Goal: Check status: Check status

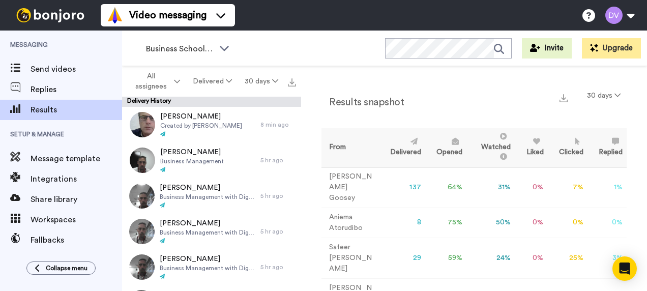
scroll to position [47, 0]
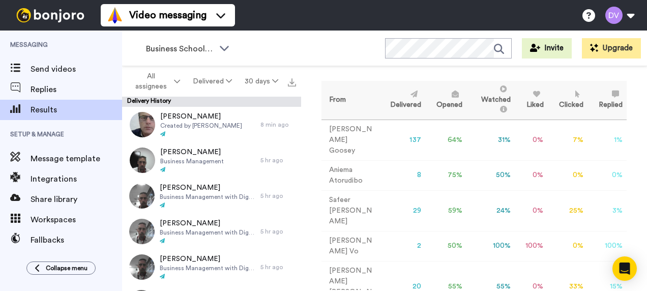
click at [345, 233] on td "Dr [PERSON_NAME]" at bounding box center [350, 246] width 57 height 30
click at [207, 77] on button "Delivered" at bounding box center [212, 81] width 52 height 18
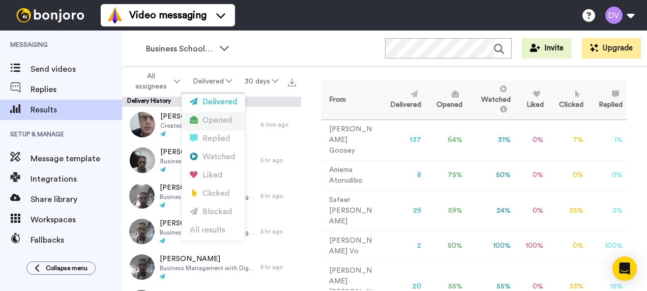
click at [226, 120] on div "Opened" at bounding box center [213, 120] width 47 height 11
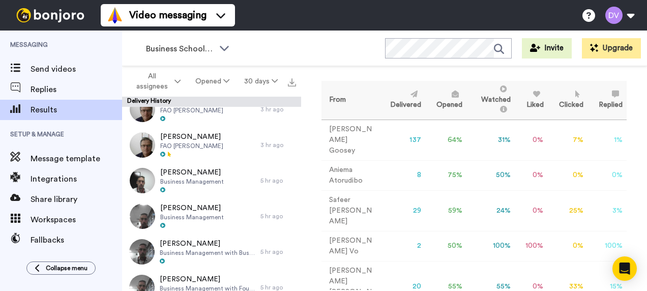
scroll to position [0, 0]
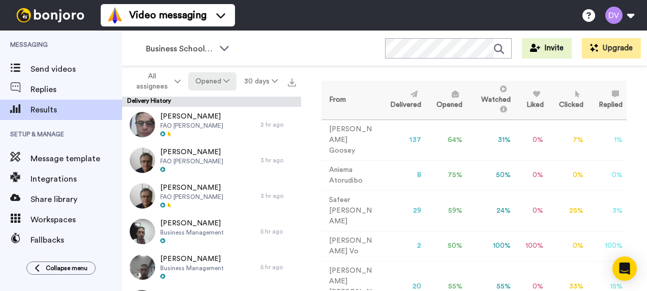
click at [230, 78] on icon at bounding box center [226, 80] width 6 height 7
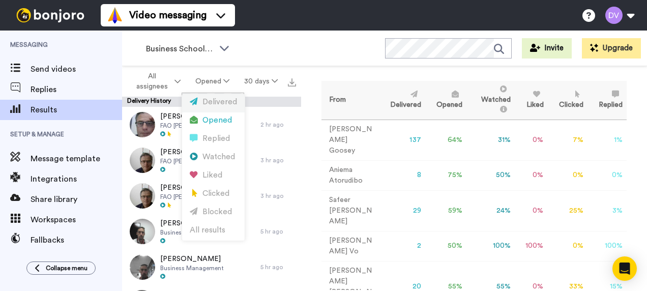
click at [224, 99] on div "Delivered" at bounding box center [213, 102] width 47 height 11
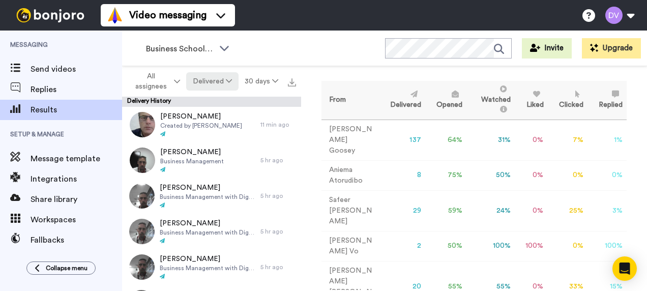
click at [228, 83] on icon at bounding box center [229, 80] width 6 height 7
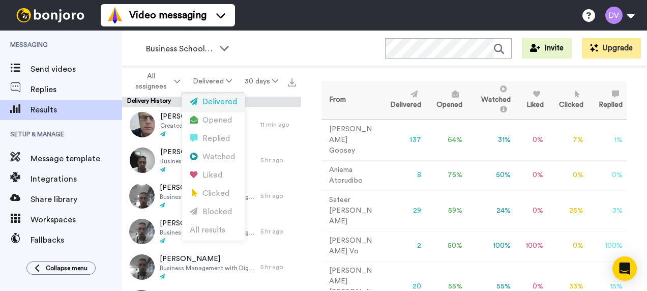
click at [223, 101] on div "Delivered" at bounding box center [213, 102] width 47 height 11
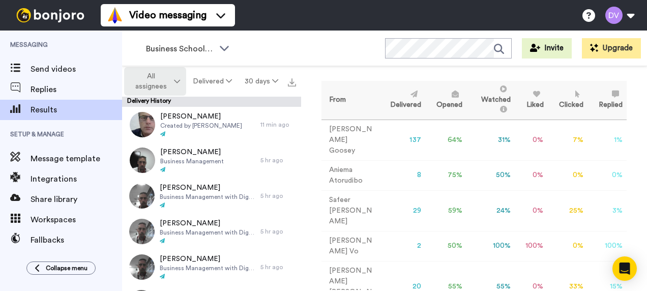
click at [176, 78] on icon at bounding box center [177, 81] width 6 height 7
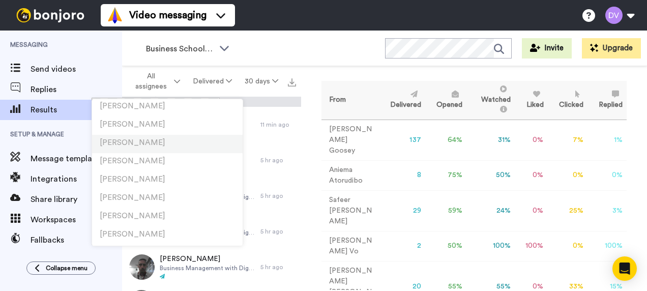
scroll to position [1578, 0]
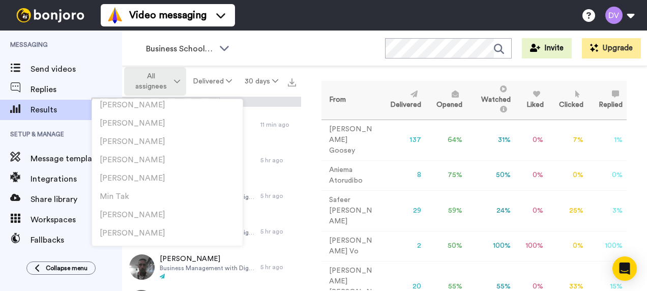
click at [160, 81] on span "All assignees" at bounding box center [151, 81] width 41 height 20
click at [178, 80] on icon at bounding box center [177, 81] width 6 height 7
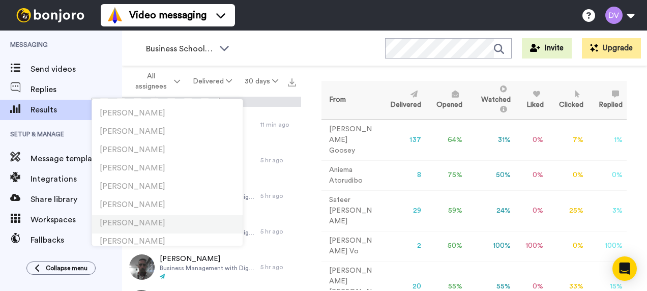
scroll to position [1704, 0]
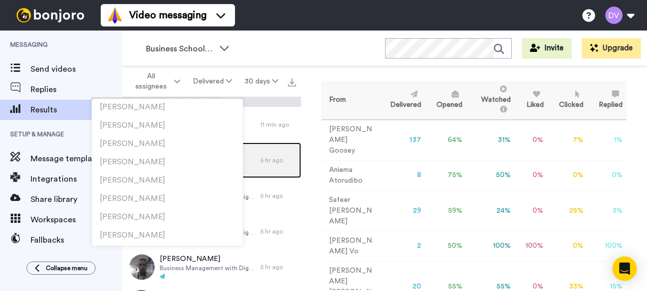
click at [264, 160] on div "5 hr ago" at bounding box center [279, 160] width 36 height 8
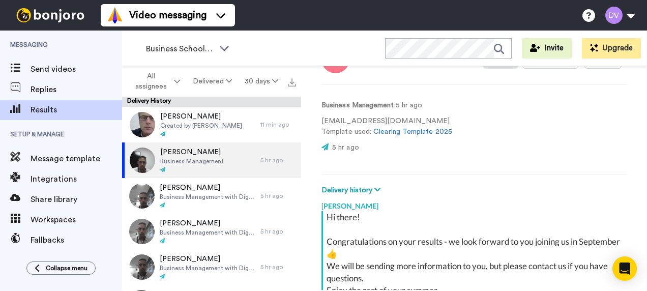
scroll to position [26, 0]
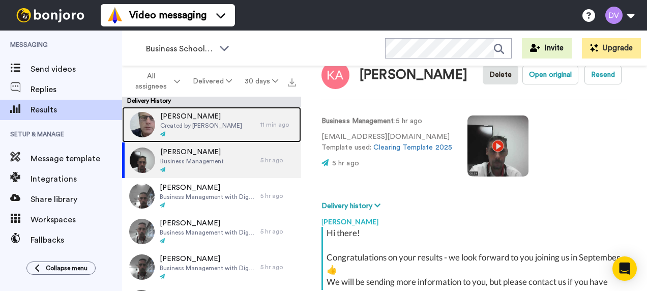
click at [187, 128] on span "Created by [PERSON_NAME]" at bounding box center [201, 126] width 82 height 8
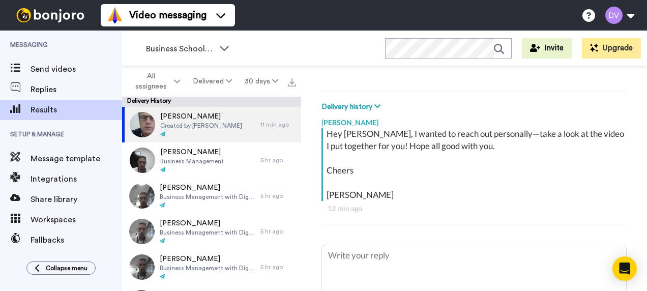
scroll to position [116, 0]
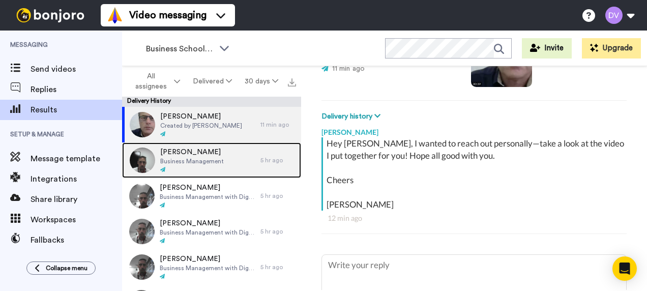
click at [194, 164] on span "Business Management" at bounding box center [192, 161] width 64 height 8
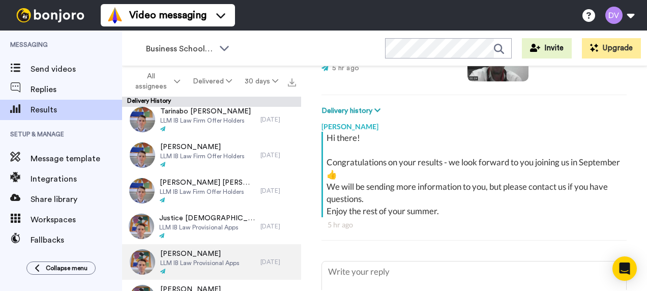
scroll to position [1851, 0]
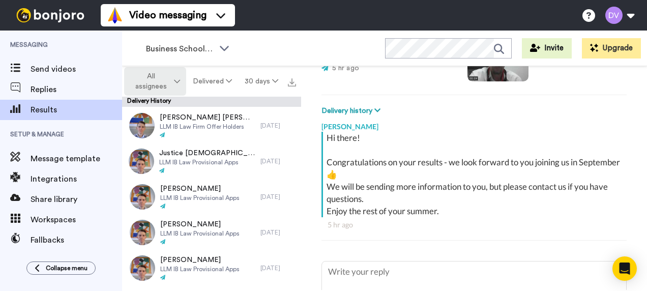
click at [179, 78] on icon at bounding box center [177, 81] width 6 height 7
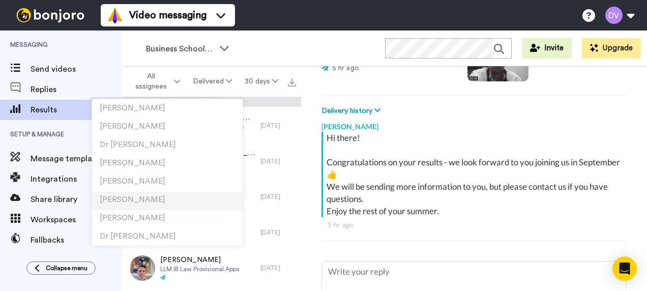
scroll to position [509, 0]
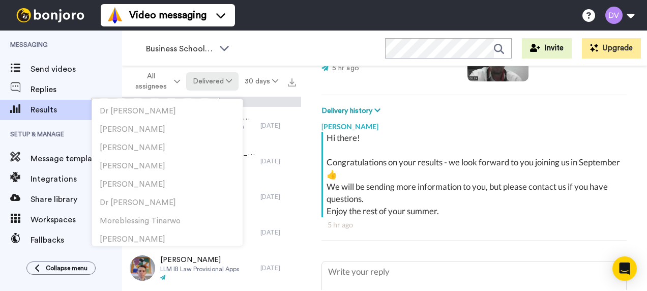
click at [233, 79] on button "Delivered" at bounding box center [212, 81] width 52 height 18
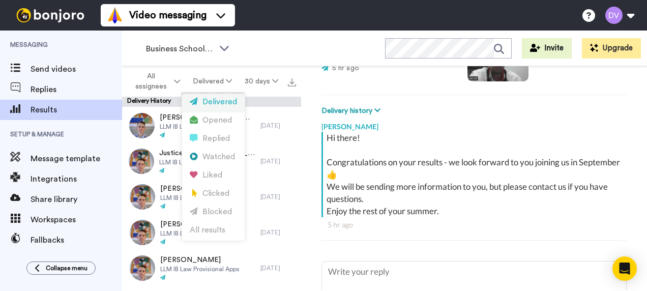
click at [222, 101] on div "Delivered" at bounding box center [213, 102] width 47 height 11
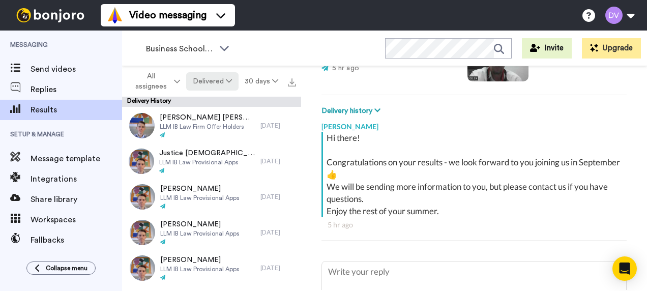
click at [232, 83] on icon at bounding box center [229, 80] width 6 height 7
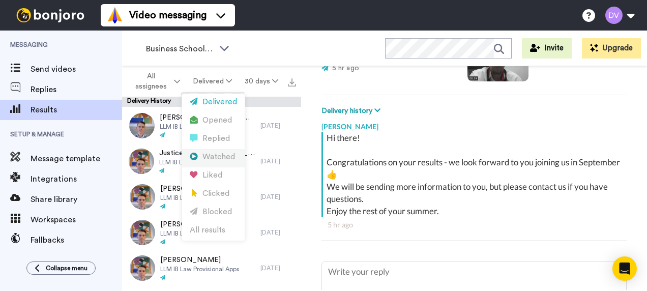
click at [226, 156] on div "Watched" at bounding box center [213, 157] width 47 height 11
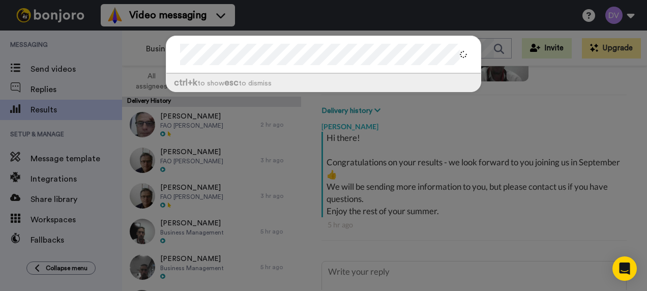
click at [138, 53] on div "ctrl +k to show esc to dismiss" at bounding box center [323, 145] width 647 height 291
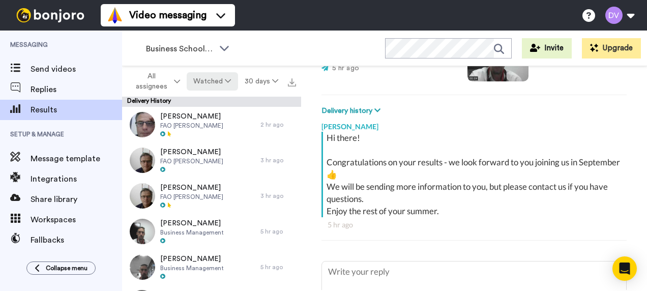
click at [233, 80] on button "Watched" at bounding box center [212, 81] width 51 height 18
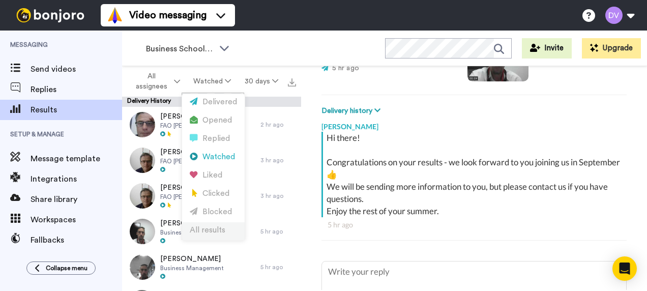
click at [210, 230] on div "All results" at bounding box center [213, 230] width 47 height 11
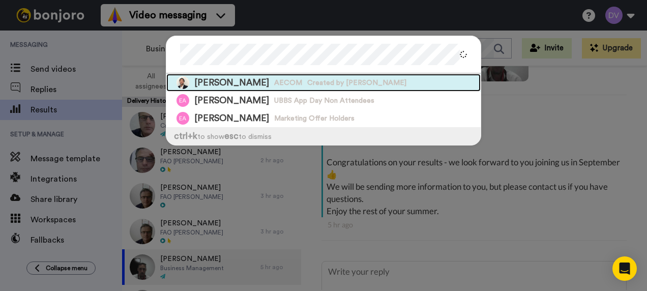
click at [345, 82] on span "Created by [PERSON_NAME]" at bounding box center [356, 83] width 99 height 10
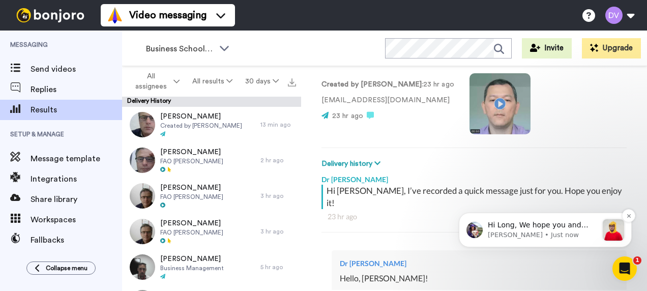
click at [542, 227] on p "Hi Long, We hope you and your customers have been having a great time with [PER…" at bounding box center [543, 225] width 110 height 10
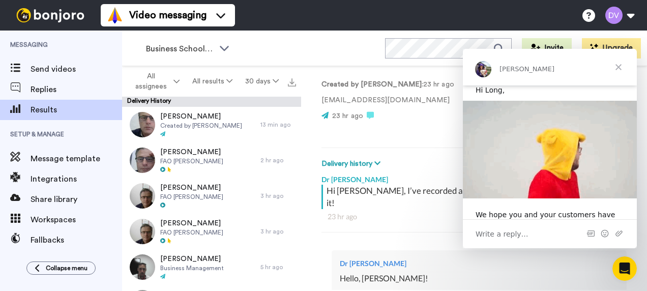
scroll to position [102, 0]
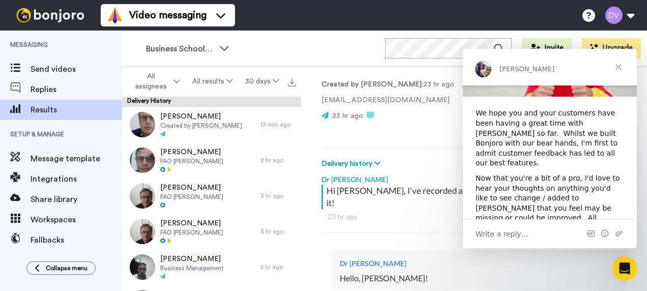
click at [622, 67] on span "Close" at bounding box center [619, 67] width 37 height 37
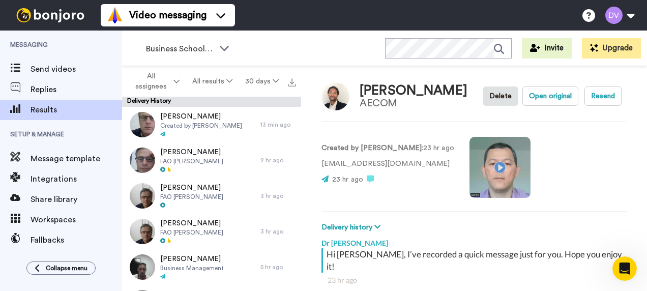
scroll to position [0, 0]
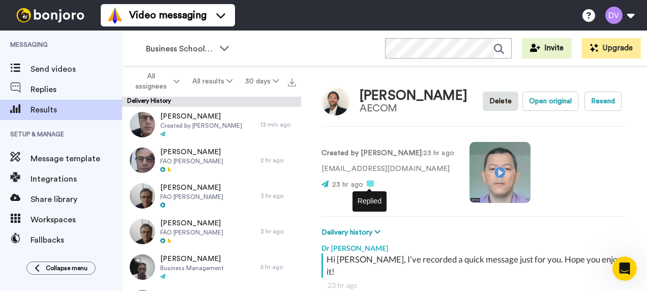
click at [369, 182] on icon at bounding box center [370, 184] width 7 height 7
type textarea "x"
